Goal: Transaction & Acquisition: Purchase product/service

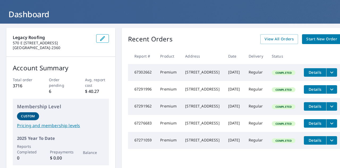
scroll to position [32, 0]
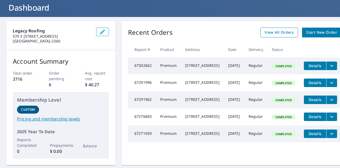
click at [274, 32] on span "View All Orders" at bounding box center [278, 32] width 29 height 7
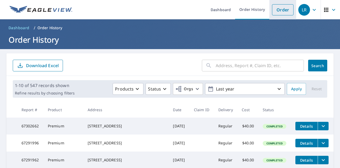
click at [281, 11] on link "Order" at bounding box center [282, 9] width 21 height 11
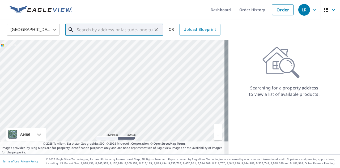
click at [122, 28] on input "text" at bounding box center [115, 29] width 76 height 15
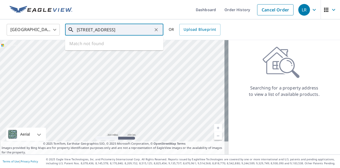
click at [107, 30] on input "[STREET_ADDRESS]" at bounding box center [115, 29] width 76 height 15
click at [116, 30] on input "[STREET_ADDRESS]" at bounding box center [115, 29] width 76 height 15
type input "[STREET_ADDRESS]"
click at [156, 30] on icon "Clear" at bounding box center [155, 29] width 3 height 3
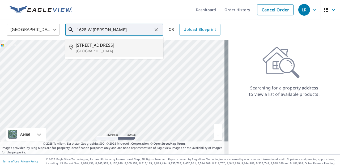
click at [106, 46] on span "[STREET_ADDRESS]" at bounding box center [117, 45] width 83 height 6
type input "[STREET_ADDRESS]"
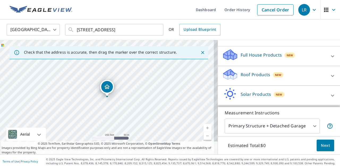
scroll to position [59, 0]
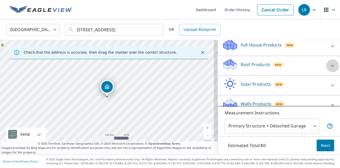
click at [329, 67] on icon at bounding box center [332, 66] width 6 height 6
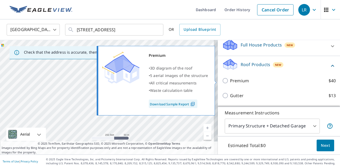
click at [222, 80] on input "Premium $40" at bounding box center [226, 80] width 8 height 6
checkbox input "true"
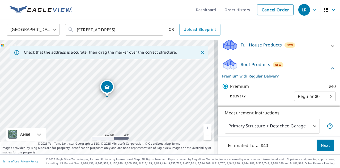
click at [326, 148] on button "Next" at bounding box center [325, 146] width 18 height 12
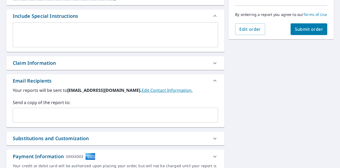
scroll to position [165, 0]
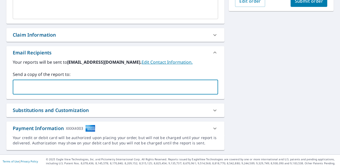
type input "[EMAIL_ADDRESS][DOMAIN_NAME]"
click at [292, 7] on button "Submit order" at bounding box center [308, 1] width 37 height 12
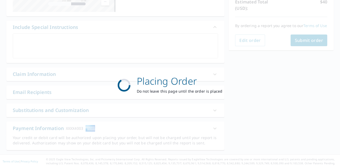
scroll to position [125, 0]
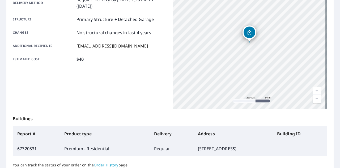
scroll to position [144, 0]
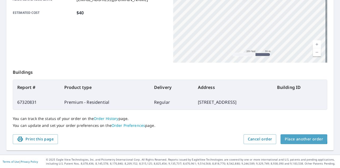
click at [298, 138] on span "Place another order" at bounding box center [303, 139] width 38 height 7
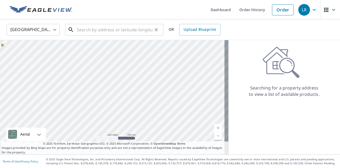
click at [115, 31] on input "text" at bounding box center [115, 29] width 76 height 15
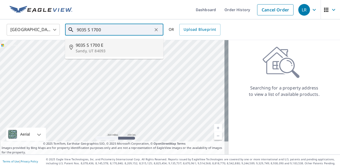
click at [106, 51] on p "Sandy, UT 84093" at bounding box center [117, 50] width 83 height 5
type input "[STREET_ADDRESS]"
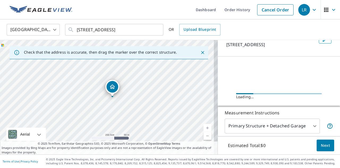
scroll to position [33, 0]
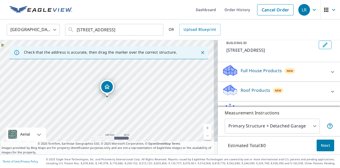
click at [329, 91] on icon at bounding box center [332, 91] width 6 height 6
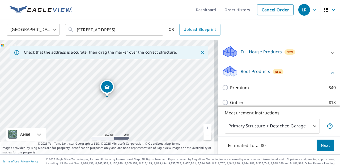
scroll to position [53, 0]
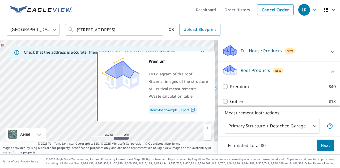
click at [222, 87] on input "Premium $40" at bounding box center [226, 86] width 8 height 6
checkbox input "true"
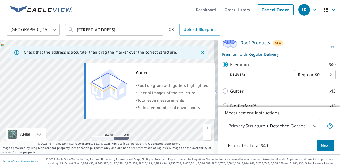
scroll to position [85, 0]
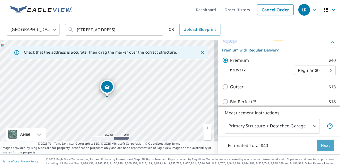
click at [321, 144] on span "Next" at bounding box center [325, 145] width 9 height 7
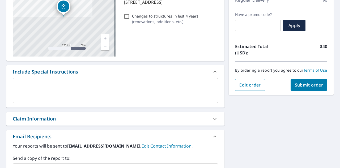
scroll to position [144, 0]
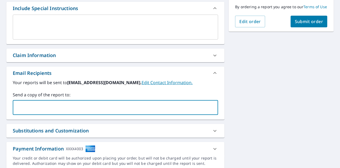
type input "[EMAIL_ADDRESS][DOMAIN_NAME]"
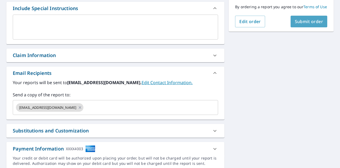
click at [297, 27] on button "Submit order" at bounding box center [308, 22] width 37 height 12
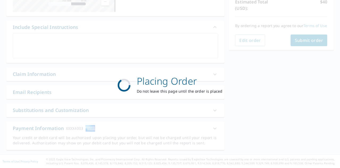
scroll to position [125, 0]
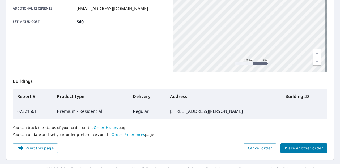
scroll to position [144, 0]
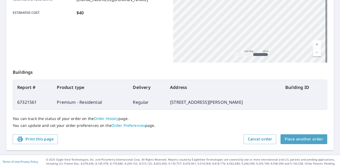
click at [303, 140] on span "Place another order" at bounding box center [303, 139] width 38 height 7
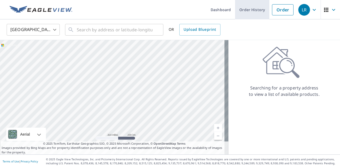
click at [244, 12] on link "Order History" at bounding box center [252, 9] width 34 height 19
